Goal: Find specific page/section

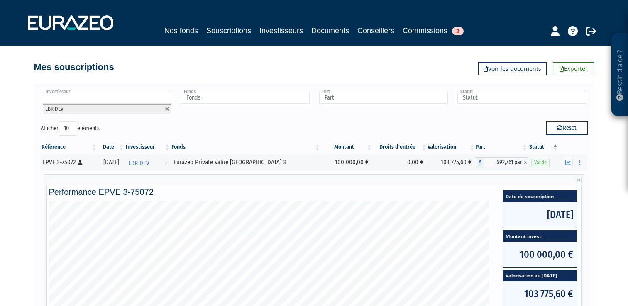
scroll to position [99, 0]
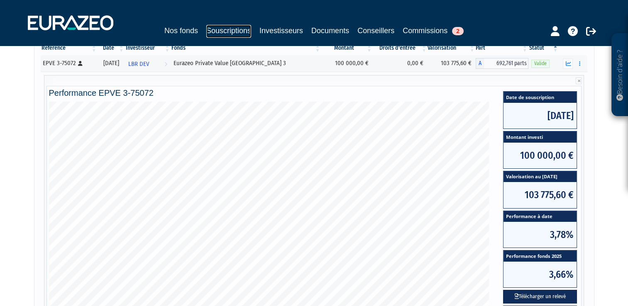
click at [219, 28] on link "Souscriptions" at bounding box center [228, 31] width 45 height 13
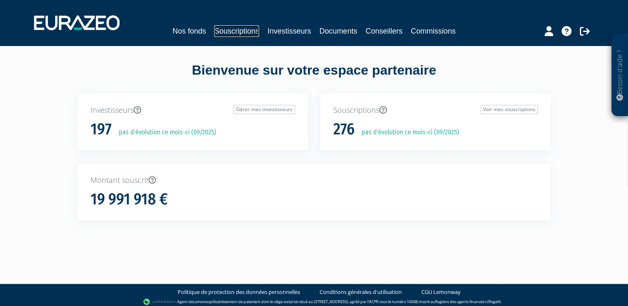
click at [222, 27] on link "Souscriptions" at bounding box center [236, 31] width 45 height 12
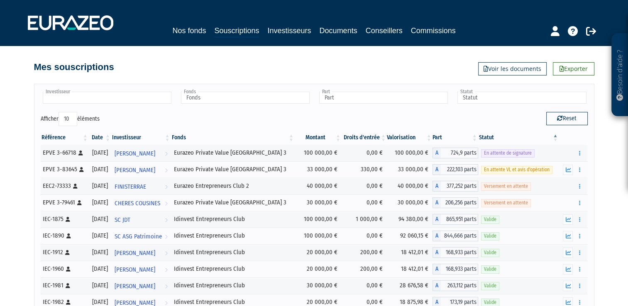
click at [107, 104] on li at bounding box center [107, 98] width 129 height 13
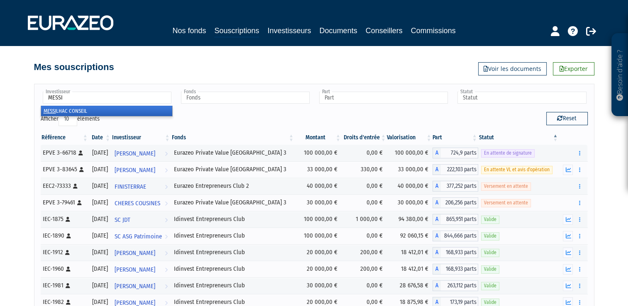
type input "MESSI"
click at [75, 110] on li "MESSI LHAC CONSEIL" at bounding box center [106, 111] width 131 height 10
